Goal: Check status: Check status

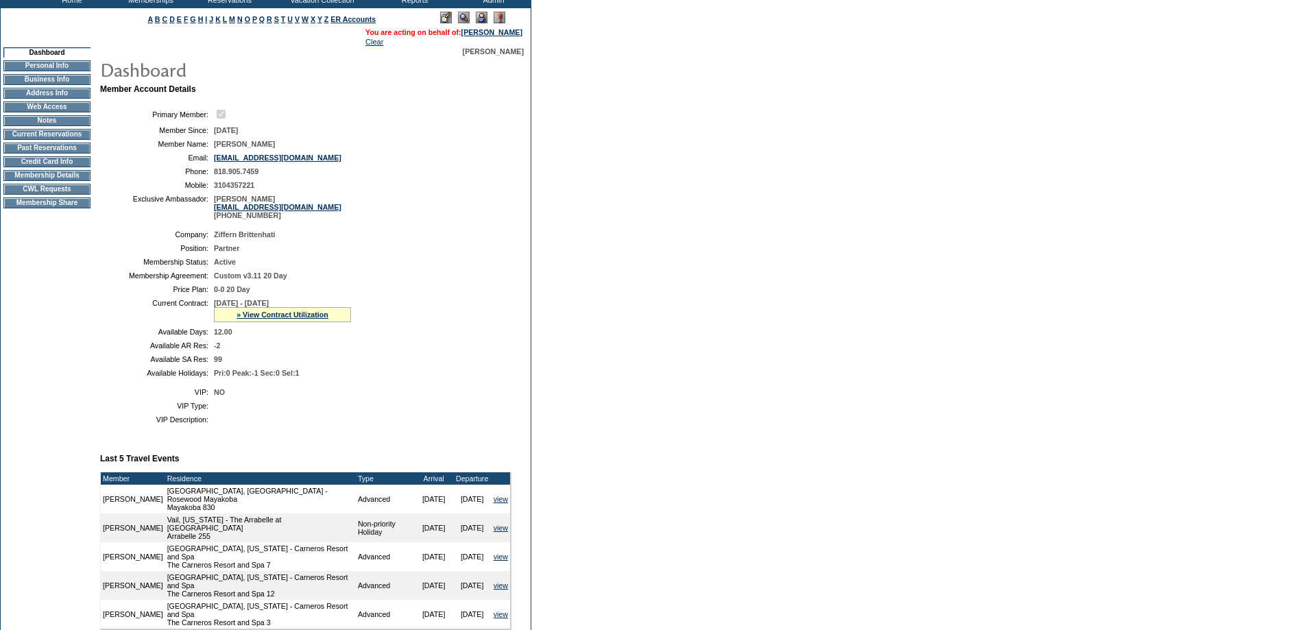
scroll to position [206, 0]
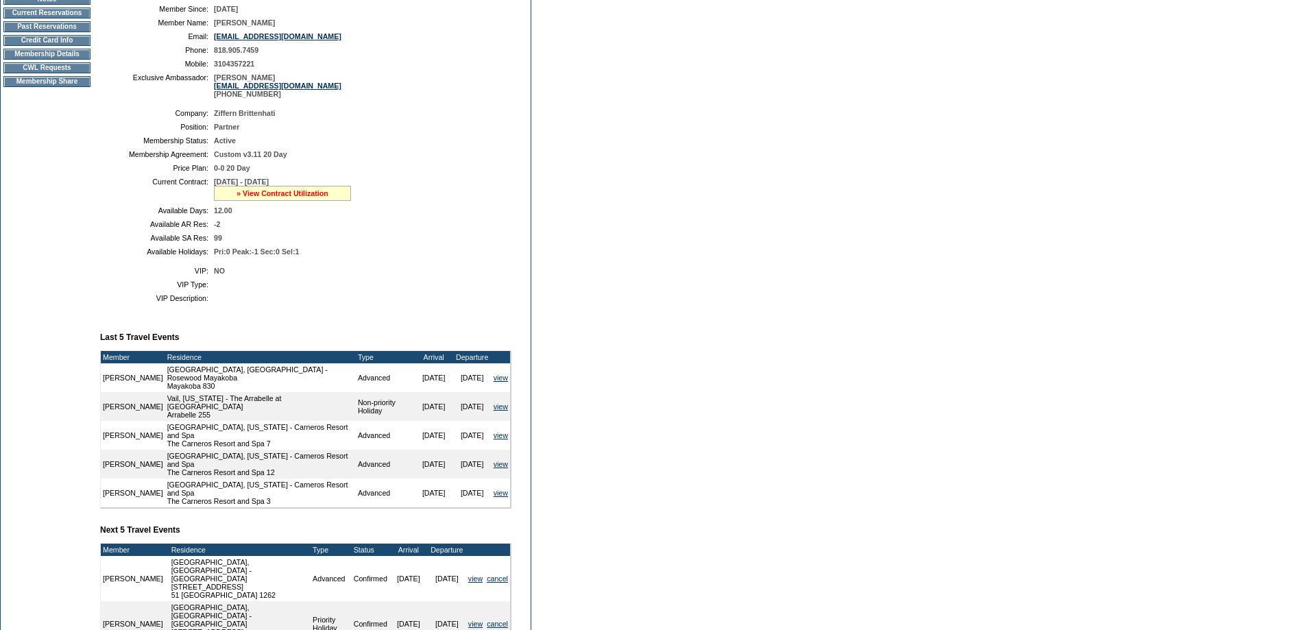
click at [319, 197] on link "» View Contract Utilization" at bounding box center [282, 193] width 92 height 8
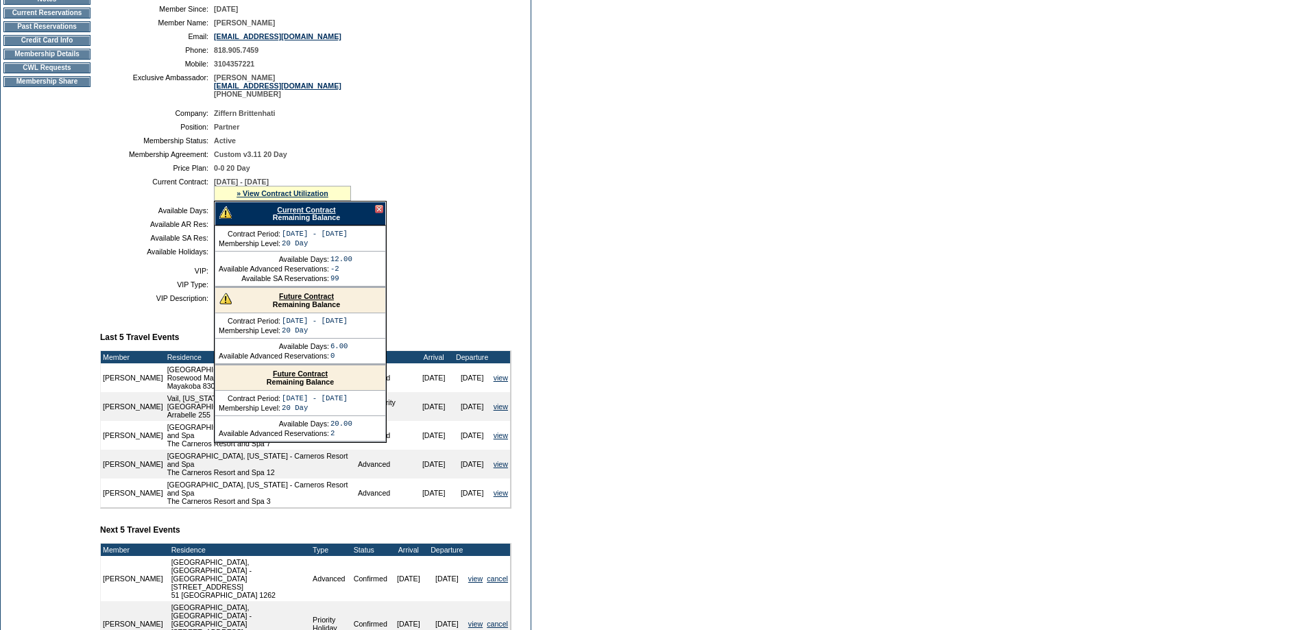
click at [323, 225] on div "Current Contract Remaining Balance" at bounding box center [300, 213] width 171 height 24
click at [326, 214] on link "Current Contract" at bounding box center [306, 210] width 58 height 8
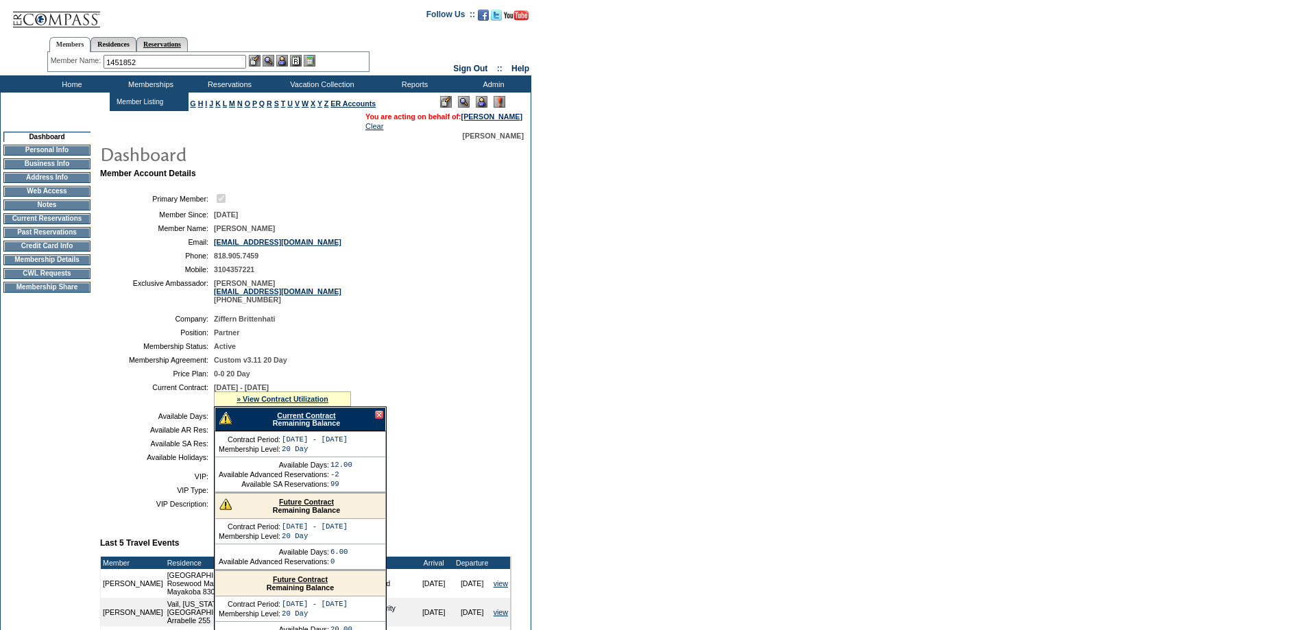
click at [188, 41] on link "Reservations" at bounding box center [161, 44] width 51 height 14
click at [150, 63] on input "text" at bounding box center [130, 62] width 60 height 14
paste input "1416432"
type input "1416432"
click at [175, 64] on img at bounding box center [169, 61] width 12 height 12
